Goal: Information Seeking & Learning: Learn about a topic

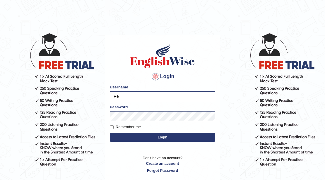
type input "R"
type input "zubaria7"
click at [112, 128] on input "Remember me" at bounding box center [112, 127] width 4 height 4
checkbox input "true"
click at [129, 138] on button "Login" at bounding box center [162, 137] width 105 height 9
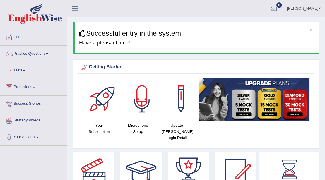
click at [39, 54] on link "Practice Questions" at bounding box center [33, 53] width 67 height 15
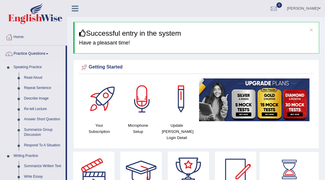
click at [36, 78] on link "Read Aloud" at bounding box center [43, 78] width 44 height 11
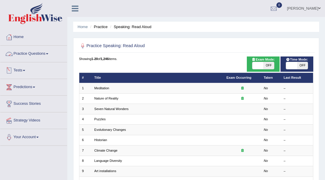
click at [44, 54] on link "Practice Questions" at bounding box center [33, 53] width 67 height 15
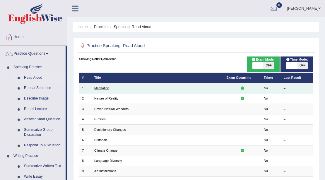
click at [105, 87] on link "Meditation" at bounding box center [101, 88] width 15 height 4
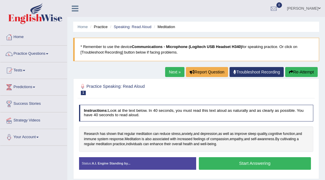
click at [251, 159] on button "Start Answering" at bounding box center [255, 163] width 112 height 13
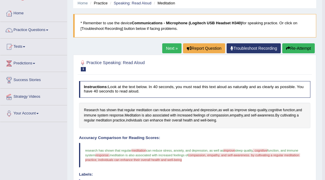
scroll to position [20, 0]
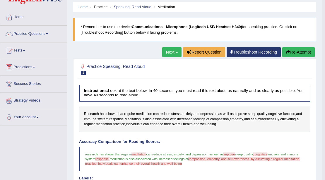
click at [295, 50] on button "Re-Attempt" at bounding box center [298, 52] width 32 height 10
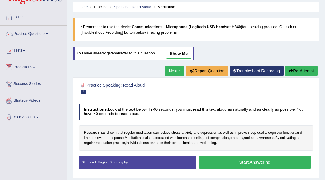
click at [267, 161] on button "Start Answering" at bounding box center [255, 162] width 112 height 13
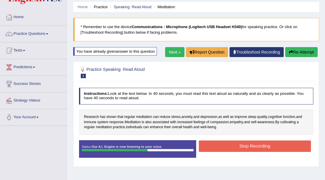
click at [260, 143] on button "Stop Recording" at bounding box center [255, 146] width 112 height 11
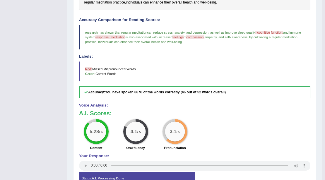
scroll to position [144, 0]
